Goal: Task Accomplishment & Management: Manage account settings

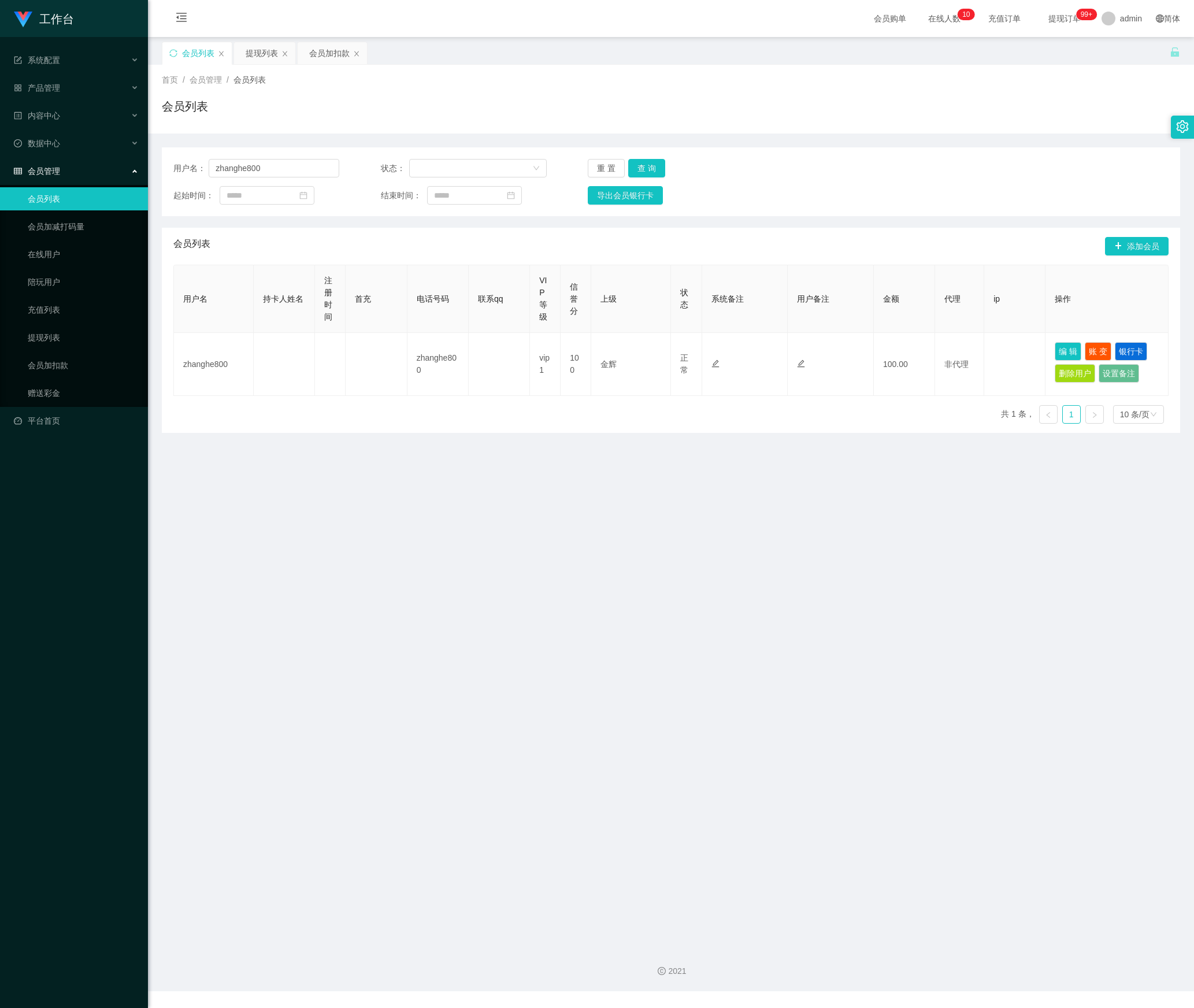
click at [109, 194] on section "工作台 系统配置 产品管理 内容中心 数据中心 会员管理 会员列表 会员加减打码量 在线用户 陪玩用户 充值列表 提现列表 会员加扣款 赠送彩金 平台首页 保…" at bounding box center [597, 495] width 1194 height 991
type input "Helen123"
click at [641, 169] on button "查 询" at bounding box center [647, 168] width 37 height 19
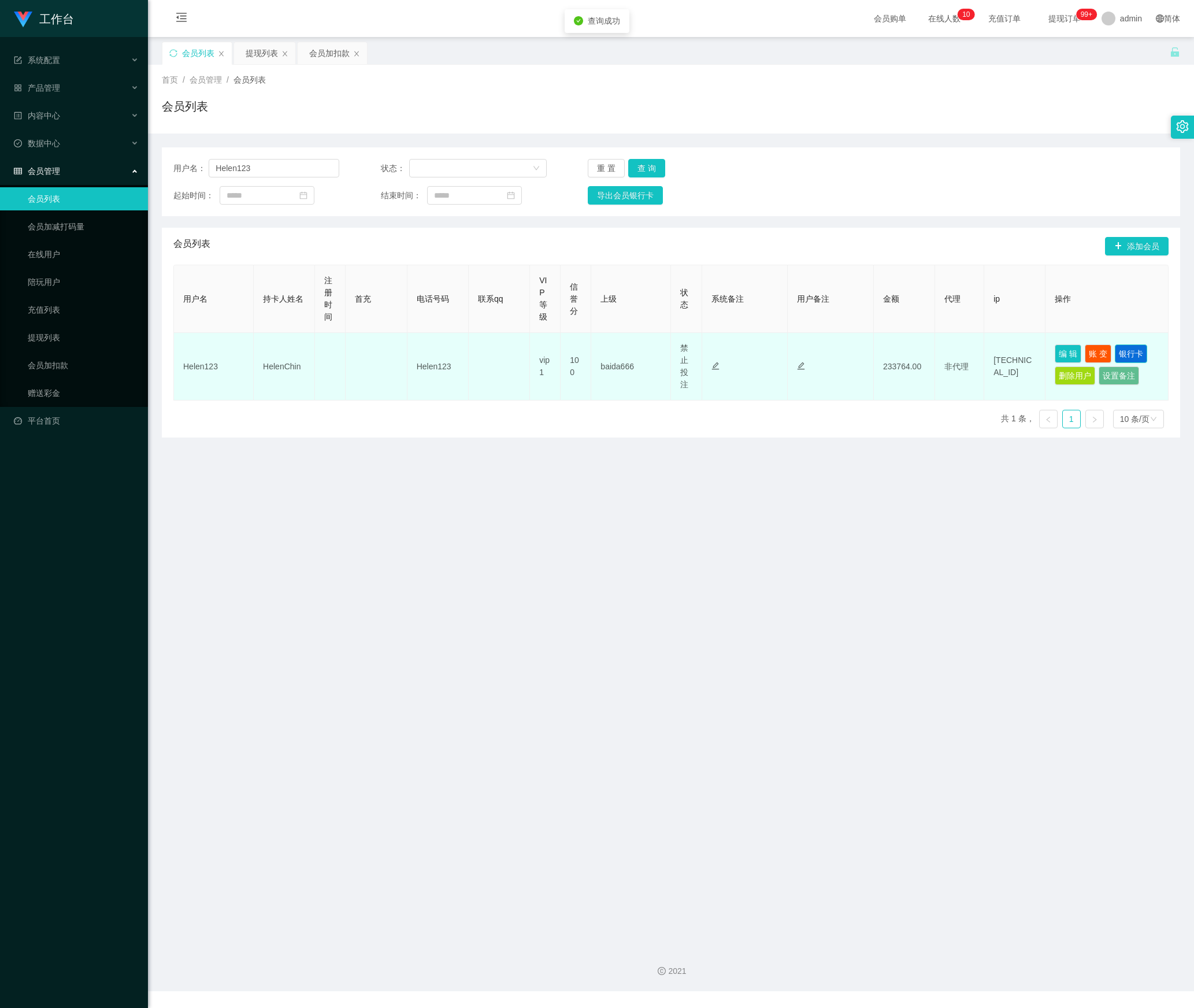
click at [1132, 359] on button "银行卡" at bounding box center [1131, 354] width 32 height 19
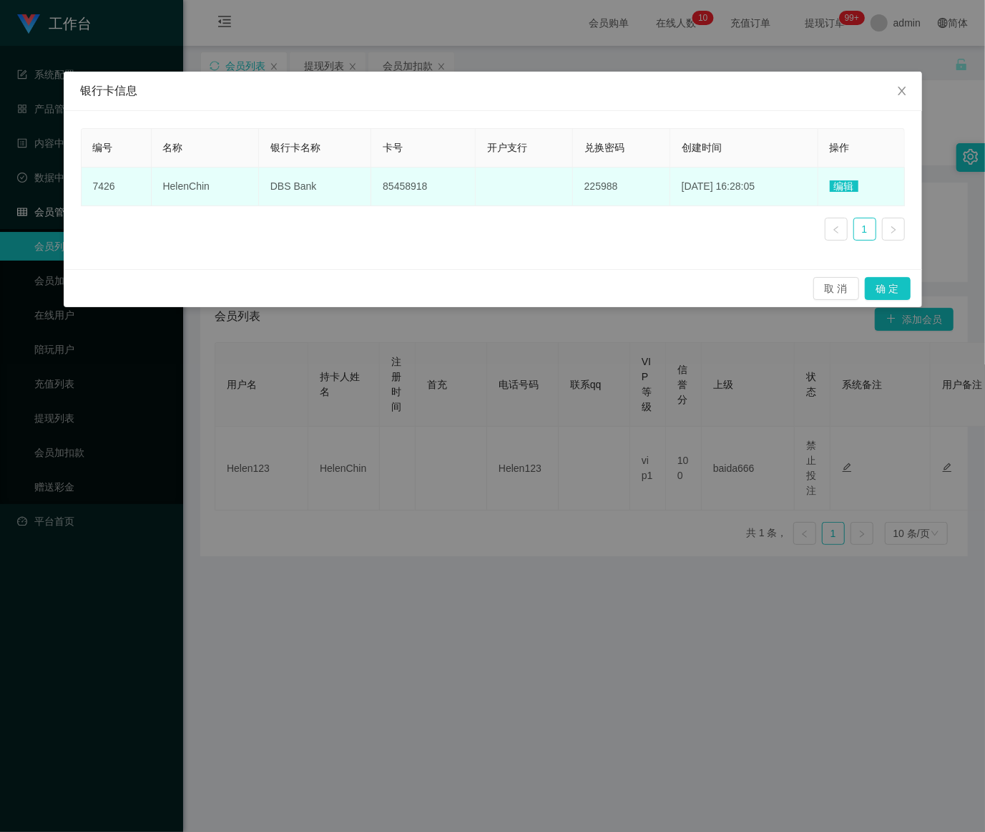
click at [844, 187] on span "编辑" at bounding box center [844, 185] width 29 height 11
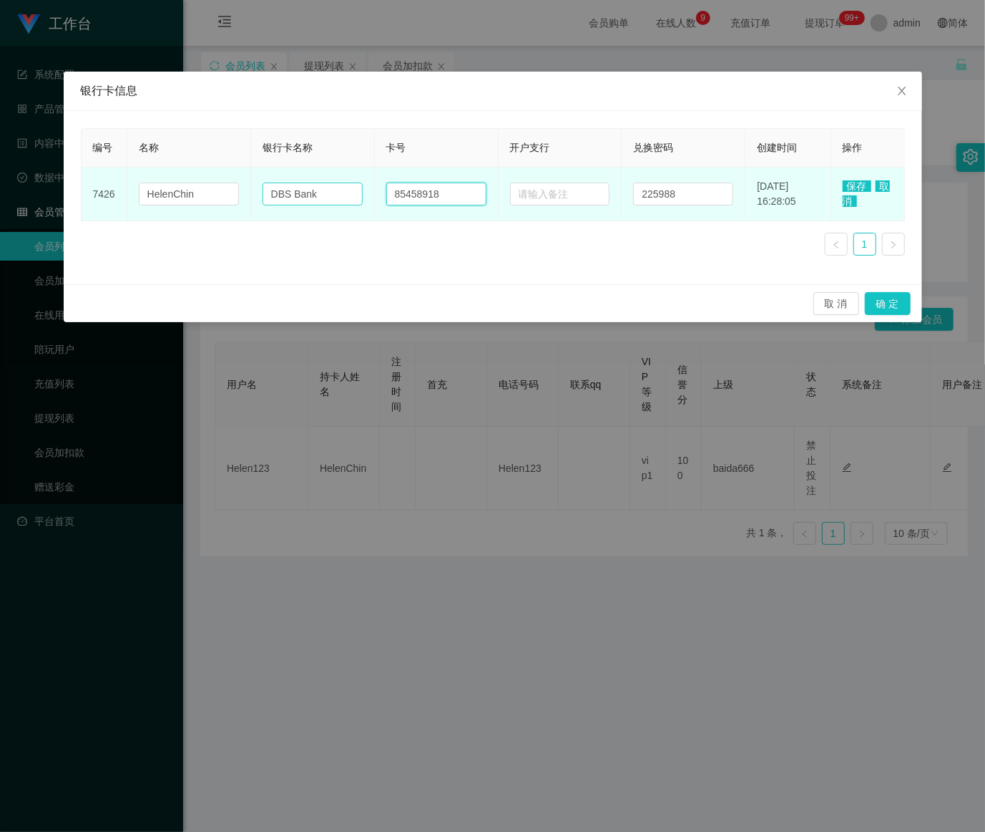
drag, startPoint x: 461, startPoint y: 198, endPoint x: 316, endPoint y: 195, distance: 144.6
click at [316, 195] on tr "7426 HelenChin DBS Bank 85458918 225988 [DATE] 16:28:05 保存 取消" at bounding box center [494, 194] width 824 height 54
paste input "7"
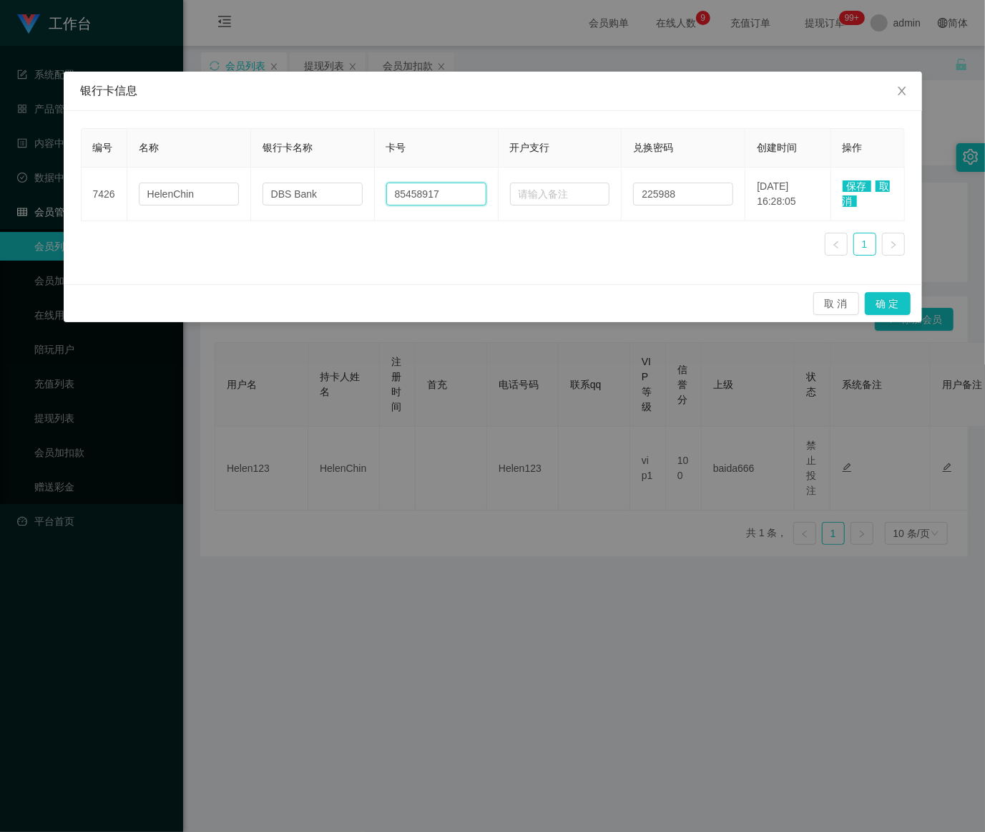
type input "85458917"
click at [859, 189] on span "保存" at bounding box center [857, 185] width 29 height 11
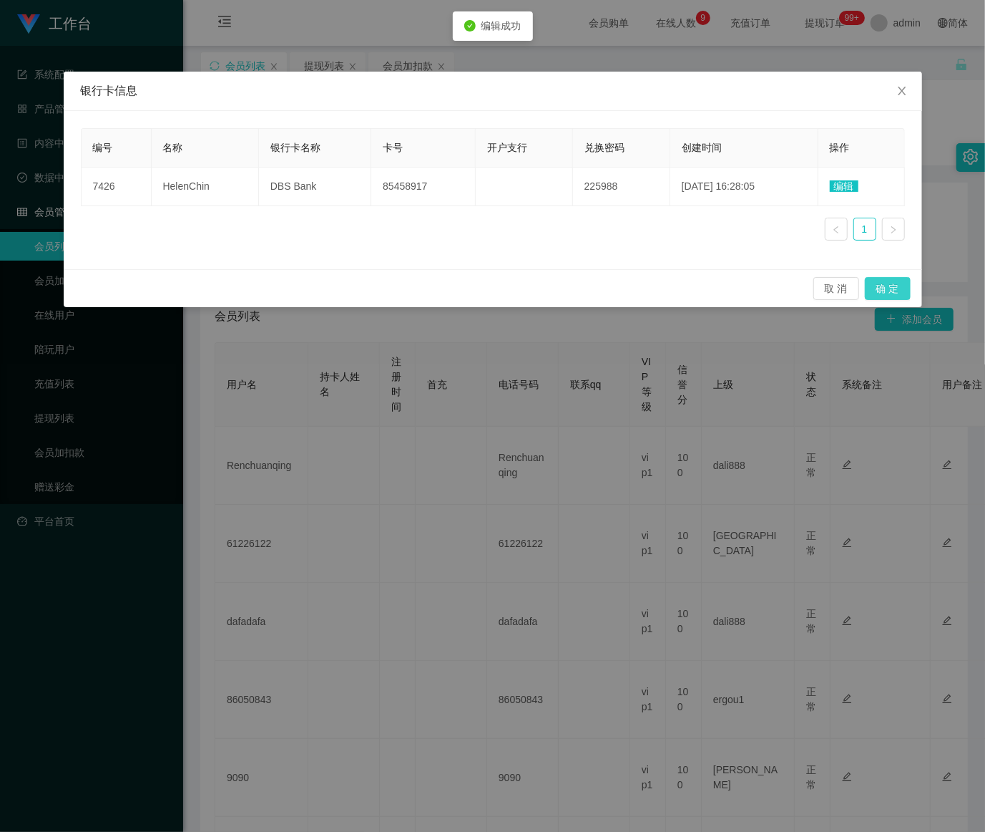
click at [888, 281] on button "确 定" at bounding box center [888, 288] width 46 height 23
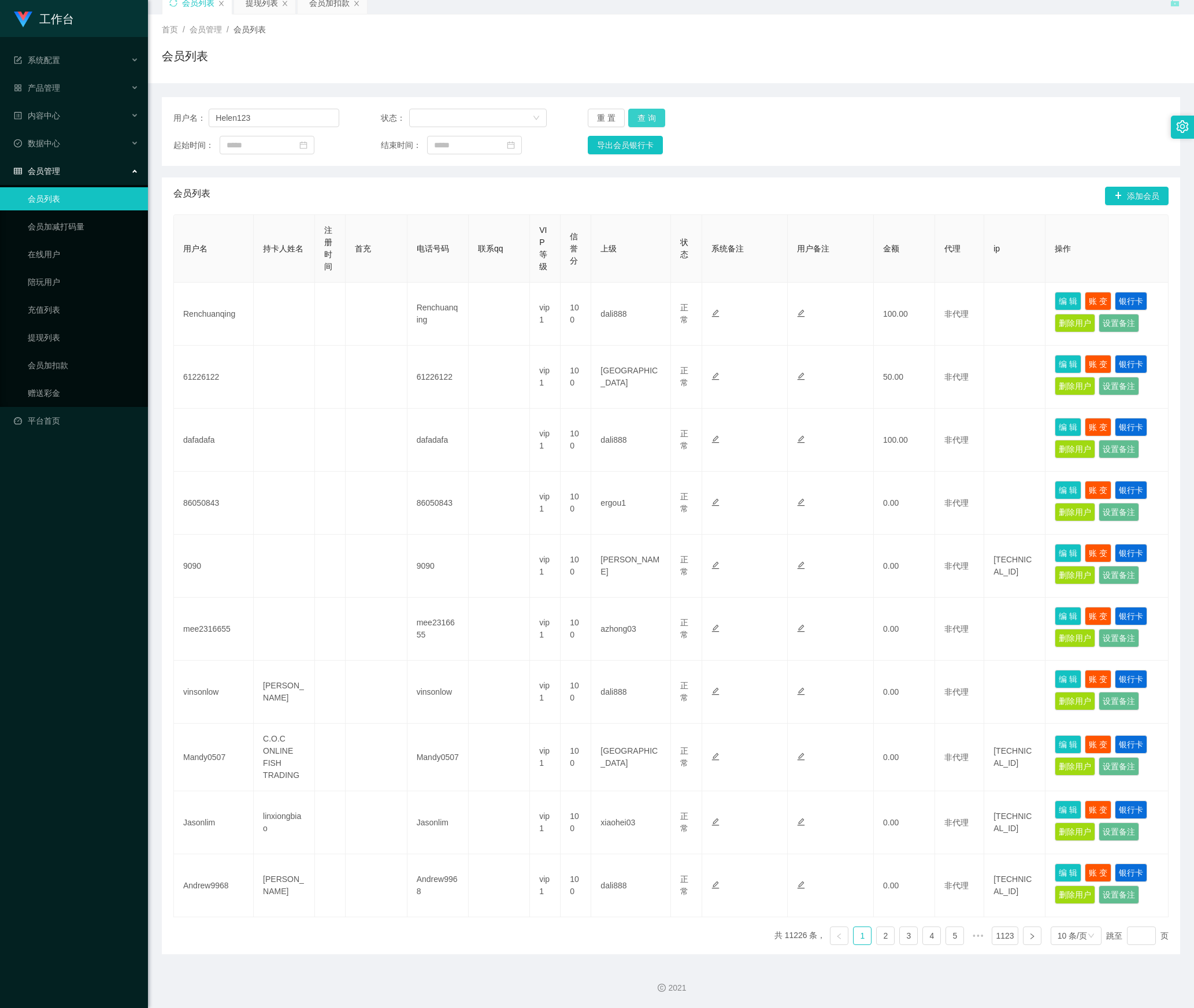
click at [648, 111] on button "查 询" at bounding box center [647, 118] width 37 height 19
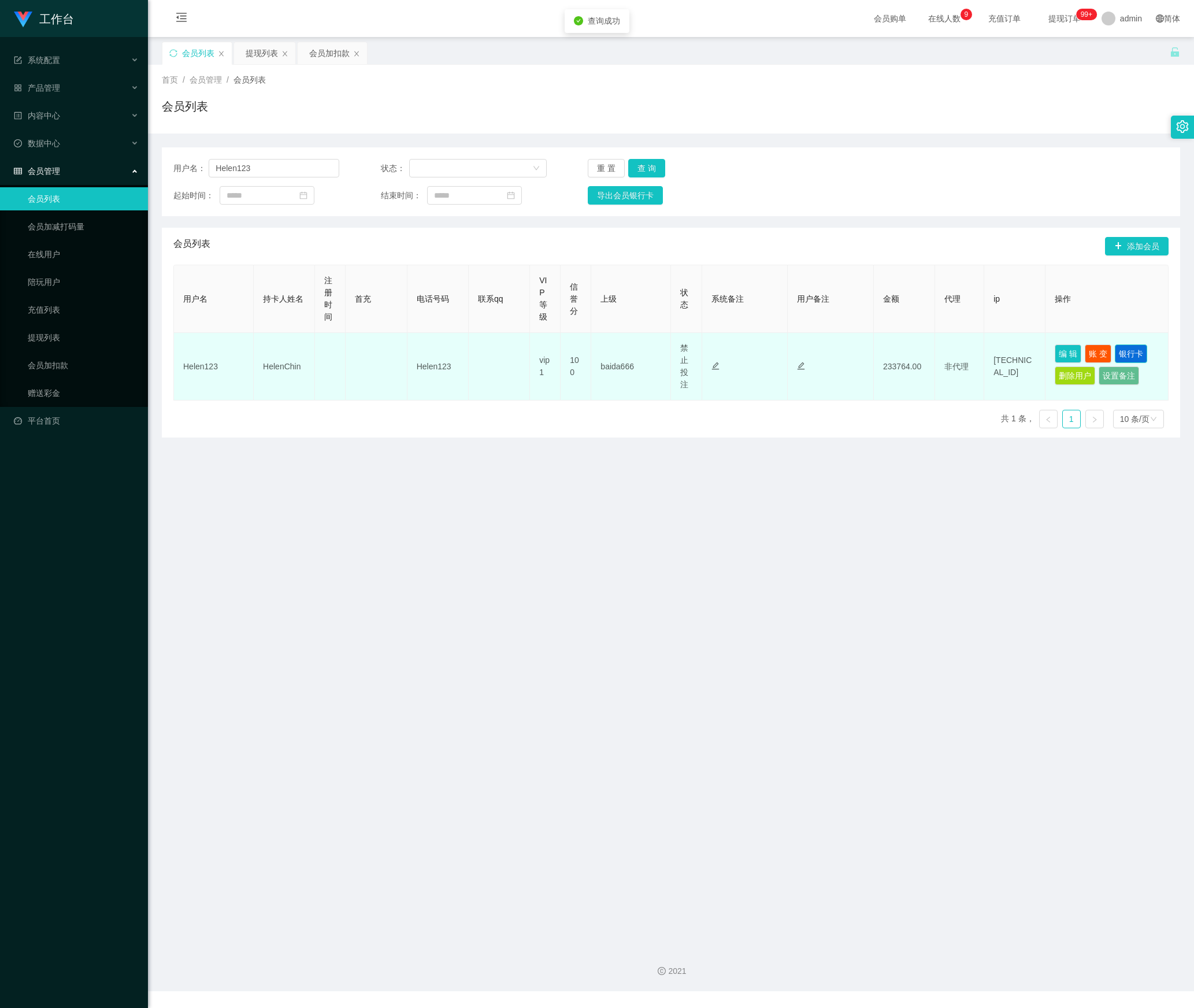
click at [1133, 356] on button "银行卡" at bounding box center [1131, 354] width 32 height 19
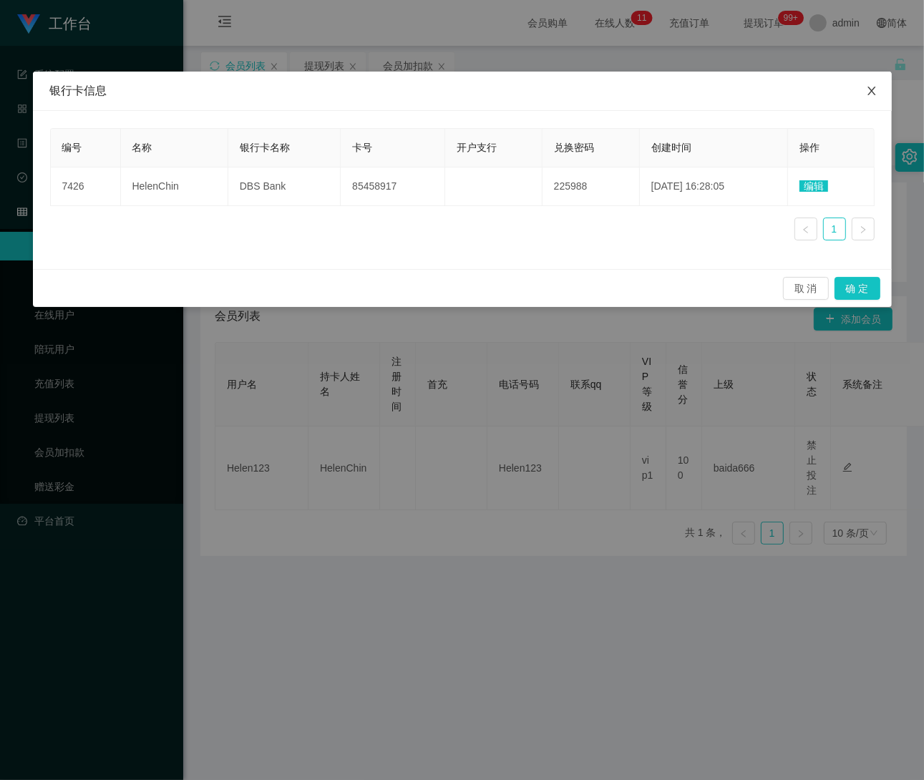
click at [867, 86] on icon "图标: close" at bounding box center [871, 90] width 11 height 11
